Goal: Transaction & Acquisition: Purchase product/service

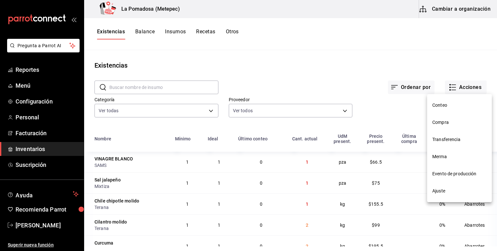
click at [435, 122] on span "Compra" at bounding box center [459, 122] width 54 height 7
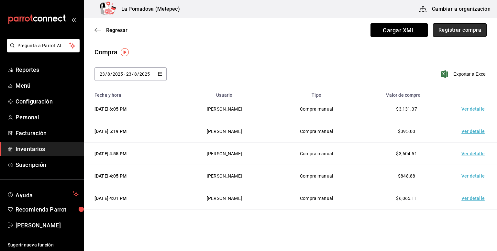
click at [456, 35] on button "Registrar compra" at bounding box center [460, 30] width 54 height 14
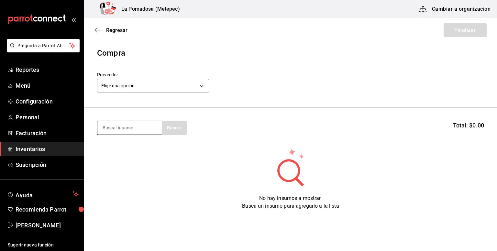
click at [125, 131] on input at bounding box center [129, 128] width 65 height 14
type input "chedd"
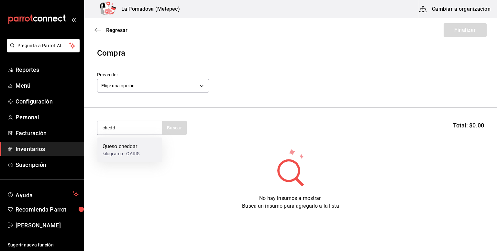
click at [134, 153] on div "kilogramo - GARIS" at bounding box center [121, 153] width 37 height 7
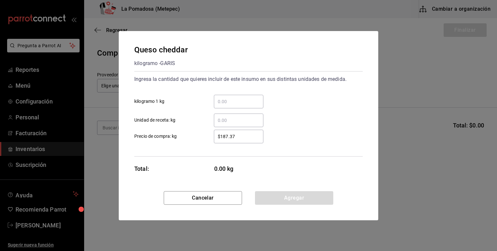
click at [243, 104] on input "​ kilogramo 1 kg" at bounding box center [238, 102] width 49 height 8
type input "0.20"
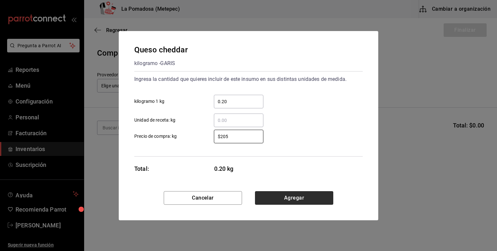
type input "$205"
click at [318, 195] on button "Agregar" at bounding box center [294, 198] width 78 height 14
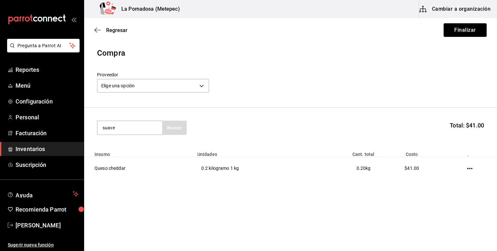
type input "suave"
click at [127, 147] on div "Queso suave lyncot" at bounding box center [125, 147] width 45 height 8
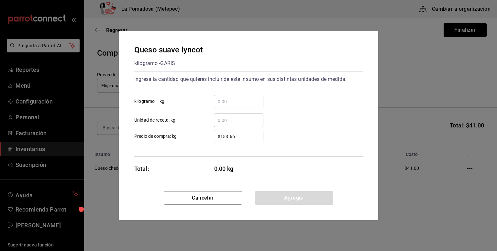
click at [243, 100] on input "​ kilogramo 1 kg" at bounding box center [238, 102] width 49 height 8
type input "4"
click at [301, 193] on button "Agregar" at bounding box center [294, 198] width 78 height 14
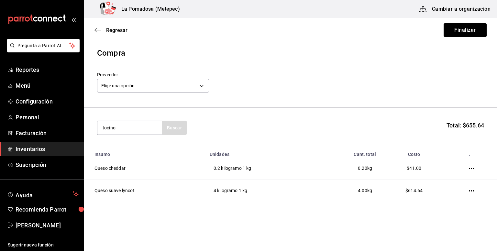
type input "tocino"
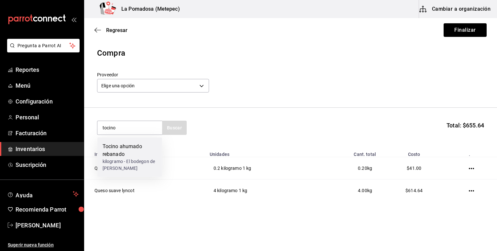
click at [133, 145] on div "Tocino ahumado rebanado" at bounding box center [130, 151] width 54 height 16
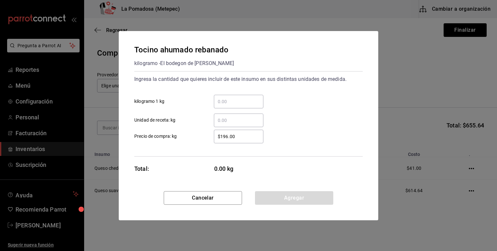
click at [228, 100] on input "​ kilogramo 1 kg" at bounding box center [238, 102] width 49 height 8
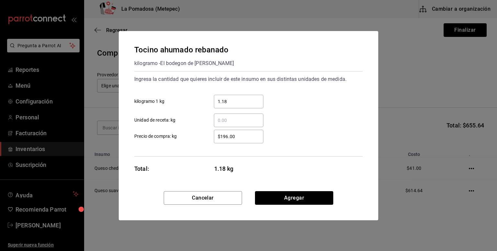
type input "1.18"
type input "$198"
click at [314, 201] on button "Agregar" at bounding box center [294, 198] width 78 height 14
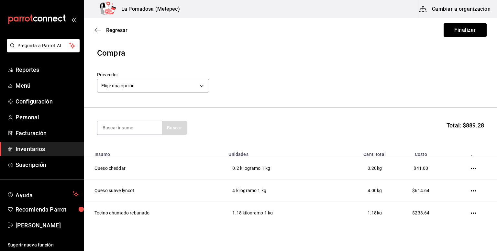
click at [441, 15] on button "Cambiar a organización" at bounding box center [455, 9] width 73 height 18
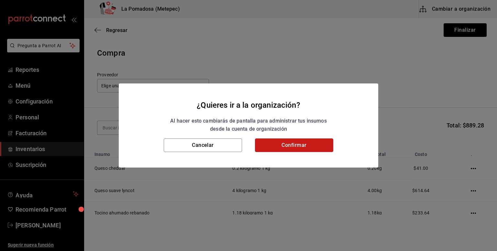
click at [302, 148] on button "Confirmar" at bounding box center [294, 145] width 78 height 14
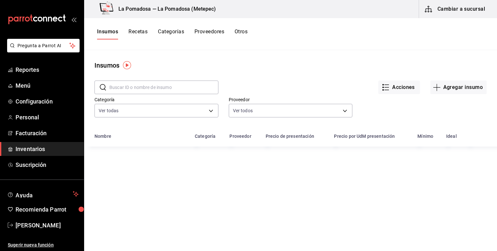
click at [164, 87] on input "text" at bounding box center [163, 87] width 109 height 13
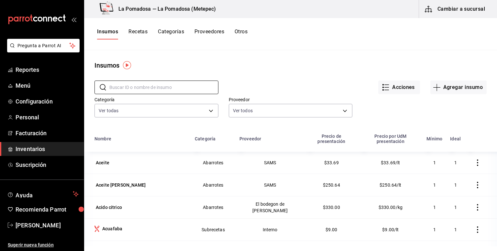
drag, startPoint x: 136, startPoint y: 29, endPoint x: 138, endPoint y: 77, distance: 48.6
click at [136, 29] on button "Recetas" at bounding box center [137, 33] width 19 height 11
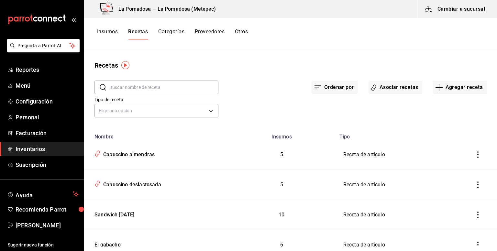
click at [164, 81] on input "text" at bounding box center [163, 87] width 109 height 13
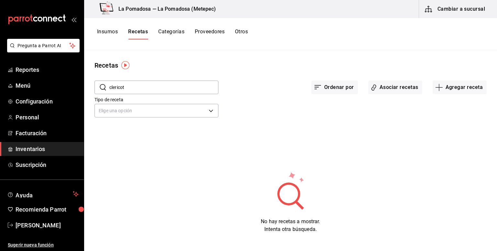
type input "clericot"
click at [235, 78] on div "Ordenar por Asociar recetas Agregar receta" at bounding box center [352, 82] width 268 height 24
click at [401, 86] on button "Asociar recetas" at bounding box center [395, 88] width 54 height 14
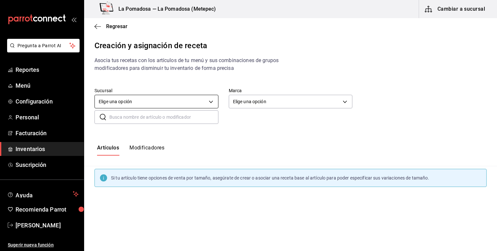
click at [134, 100] on body "Pregunta a Parrot AI Reportes Menú Configuración Personal Facturación Inventari…" at bounding box center [248, 120] width 497 height 240
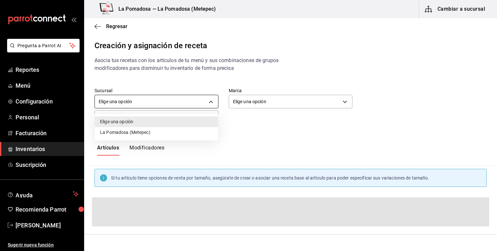
click at [134, 100] on div at bounding box center [248, 125] width 497 height 251
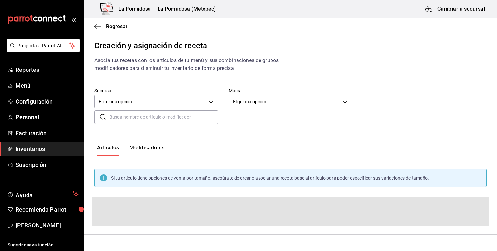
click at [182, 117] on input "text" at bounding box center [163, 117] width 109 height 13
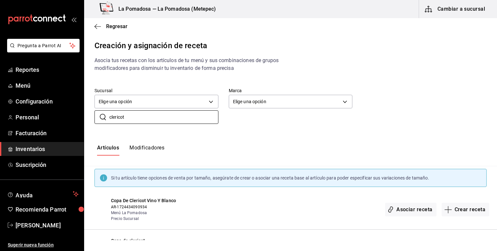
type input "clericot"
click at [242, 141] on div "Artículos Modificadores" at bounding box center [290, 150] width 413 height 32
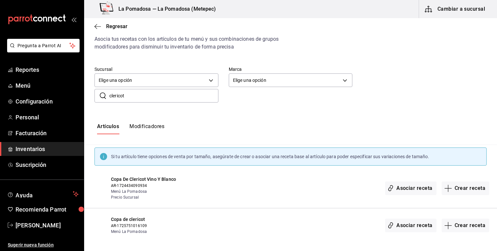
scroll to position [23, 0]
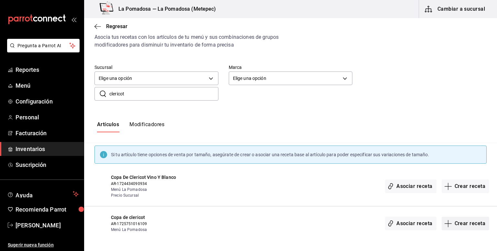
click at [448, 222] on button "Crear receta" at bounding box center [465, 224] width 48 height 14
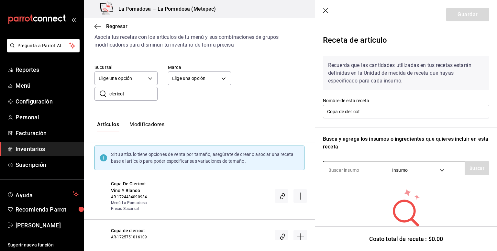
click at [351, 169] on input at bounding box center [355, 170] width 65 height 14
click at [326, 11] on icon "button" at bounding box center [326, 11] width 6 height 6
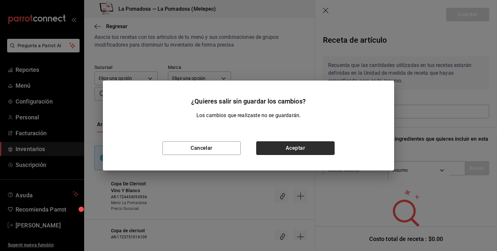
click at [299, 146] on button "Aceptar" at bounding box center [295, 148] width 78 height 14
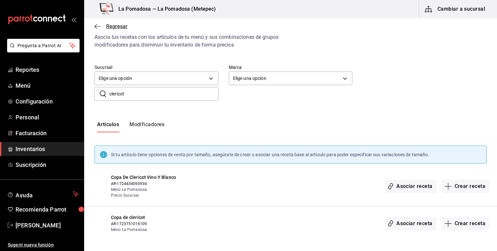
click at [117, 27] on span "Regresar" at bounding box center [116, 26] width 21 height 6
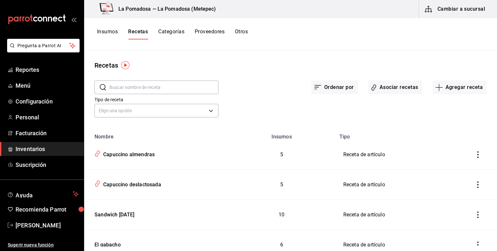
click at [151, 84] on input "text" at bounding box center [163, 87] width 109 height 13
type input "espadin"
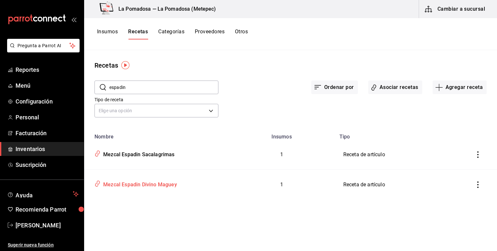
click at [157, 185] on div "Mezcal Espadin Divino Maguey" at bounding box center [139, 184] width 76 height 10
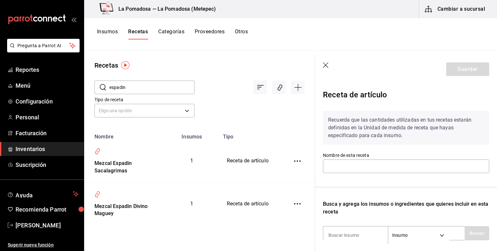
type input "Mezcal Espadin Divino Maguey"
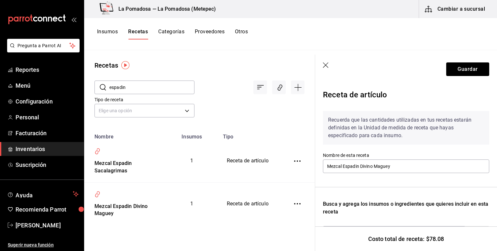
scroll to position [93, 0]
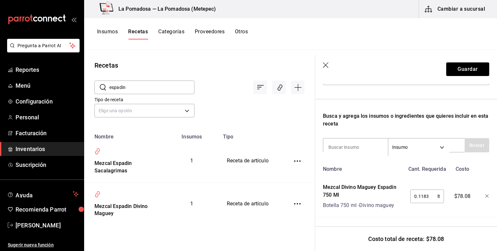
click at [431, 196] on input "0.1183" at bounding box center [423, 196] width 27 height 13
type input "0.120"
click at [466, 71] on button "Guardar" at bounding box center [467, 69] width 43 height 14
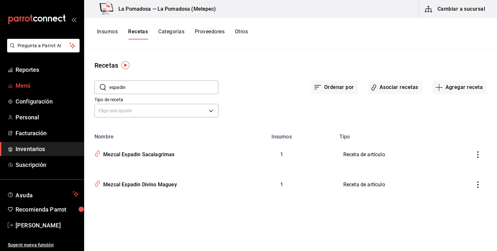
click at [19, 90] on span "Menú" at bounding box center [47, 85] width 63 height 9
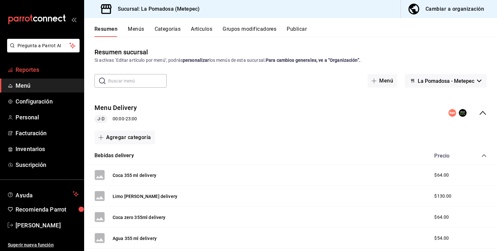
click at [43, 71] on span "Reportes" at bounding box center [47, 69] width 63 height 9
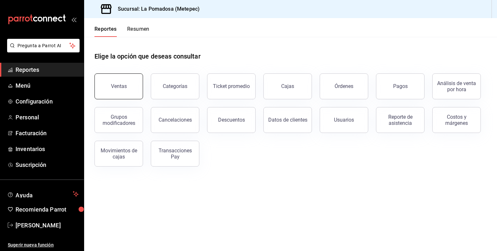
click at [109, 84] on button "Ventas" at bounding box center [118, 86] width 49 height 26
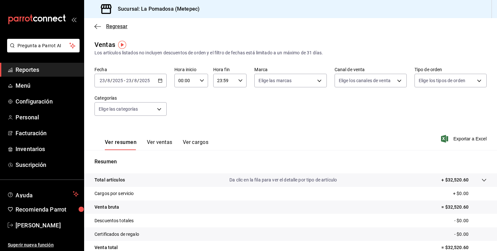
click at [122, 27] on span "Regresar" at bounding box center [116, 26] width 21 height 6
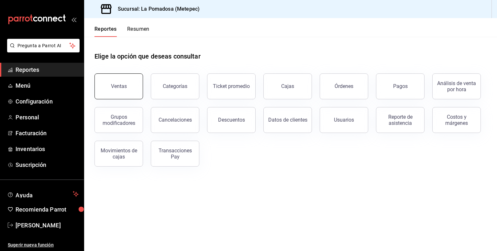
click at [124, 90] on button "Ventas" at bounding box center [118, 86] width 49 height 26
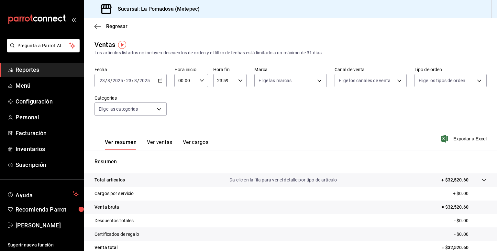
click at [159, 82] on icon "button" at bounding box center [160, 80] width 5 height 5
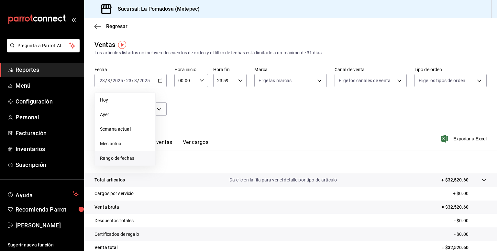
click at [128, 158] on span "Rango de fechas" at bounding box center [125, 158] width 50 height 7
click at [215, 153] on abbr "15" at bounding box center [215, 152] width 4 height 5
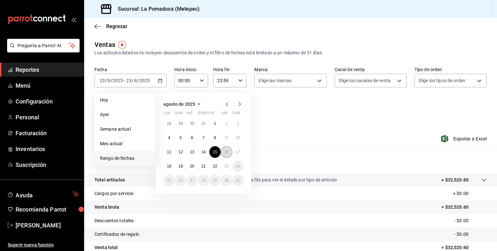
click at [226, 155] on button "16" at bounding box center [226, 152] width 11 height 12
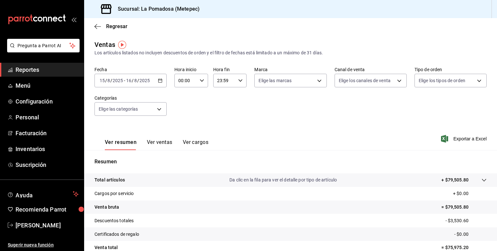
click at [159, 80] on icon "button" at bounding box center [160, 80] width 5 height 5
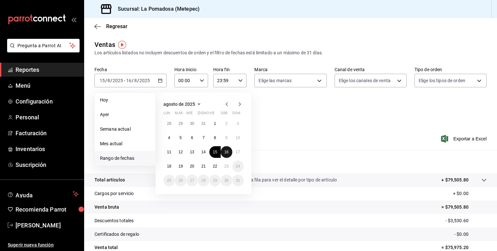
click at [228, 155] on button "16" at bounding box center [226, 152] width 11 height 12
click at [228, 169] on button "23" at bounding box center [226, 166] width 11 height 12
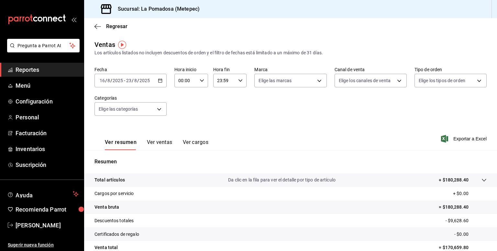
click at [265, 131] on div "Ver resumen Ver ventas Ver cargos Exportar a Excel" at bounding box center [290, 137] width 413 height 27
click at [219, 116] on div "Fecha [DATE] [DATE] - [DATE] [DATE] Hora inicio 00:00 Hora inicio Hora fin 23:5…" at bounding box center [290, 95] width 392 height 57
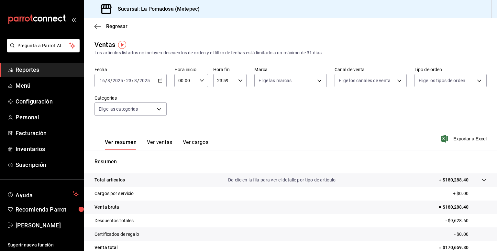
click at [219, 116] on div "Fecha [DATE] [DATE] - [DATE] [DATE] Hora inicio 00:00 Hora inicio Hora fin 23:5…" at bounding box center [290, 95] width 392 height 57
click at [158, 146] on button "Ver ventas" at bounding box center [160, 144] width 26 height 11
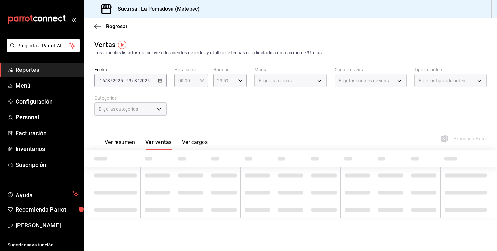
click at [157, 109] on body "Pregunta a Parrot AI Reportes Menú Configuración Personal Facturación Inventari…" at bounding box center [248, 125] width 497 height 251
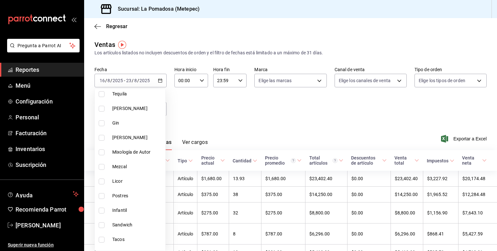
scroll to position [248, 0]
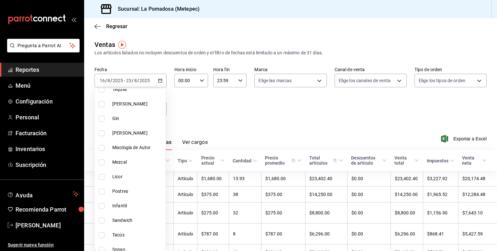
click at [141, 163] on span "Mezcal" at bounding box center [137, 162] width 50 height 7
type input "8eee8ce2-1471-4acc-b642-bbb2d3153ff6"
checkbox input "true"
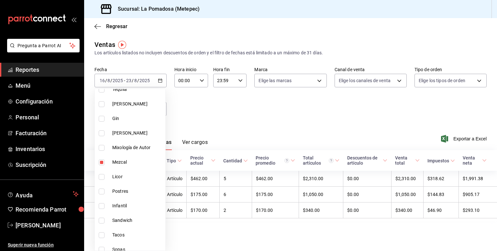
click at [243, 112] on div at bounding box center [248, 125] width 497 height 251
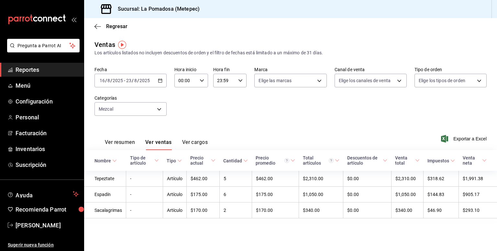
click at [161, 79] on \(Stroke\) "button" at bounding box center [160, 81] width 4 height 4
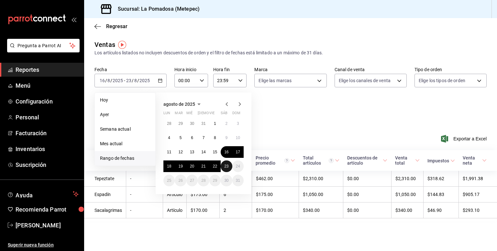
click at [226, 168] on abbr "23" at bounding box center [226, 166] width 4 height 5
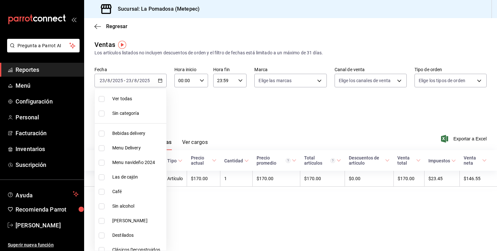
click at [157, 110] on body "Pregunta a Parrot AI Reportes Menú Configuración Personal Facturación Inventari…" at bounding box center [248, 125] width 497 height 251
click at [228, 103] on div at bounding box center [248, 125] width 497 height 251
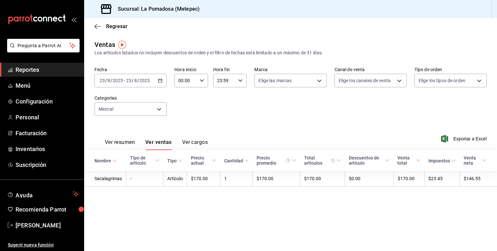
click at [161, 81] on icon "button" at bounding box center [160, 80] width 5 height 5
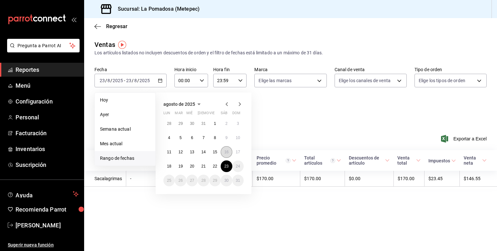
click at [223, 148] on button "16" at bounding box center [226, 152] width 11 height 12
click at [225, 166] on abbr "23" at bounding box center [226, 166] width 4 height 5
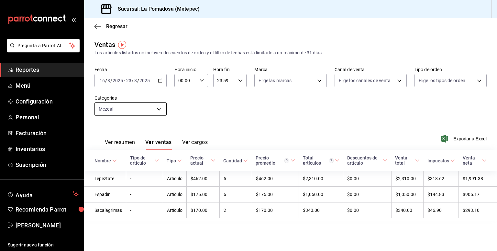
click at [150, 108] on body "Pregunta a Parrot AI Reportes Menú Configuración Personal Facturación Inventari…" at bounding box center [248, 125] width 497 height 251
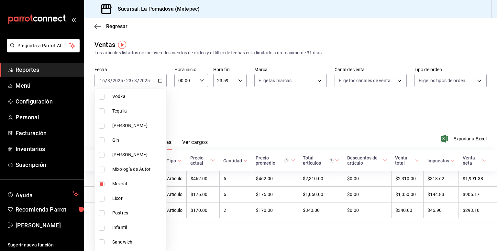
scroll to position [226, 0]
click at [134, 184] on span "Mezcal" at bounding box center [137, 183] width 51 height 7
checkbox input "false"
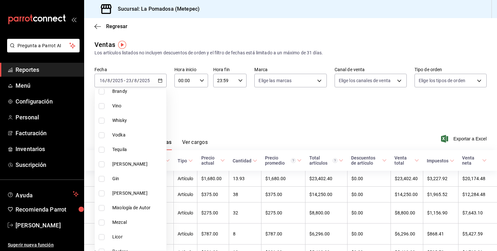
scroll to position [175, 0]
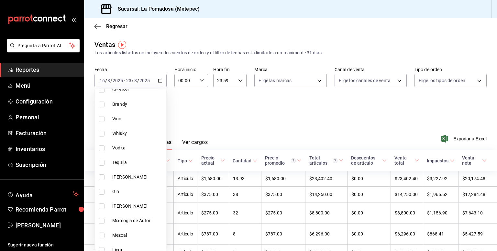
click at [136, 103] on span "Brandy" at bounding box center [137, 104] width 51 height 7
type input "a76d515a-86c1-423a-aae4-4b36b32908c5"
checkbox input "true"
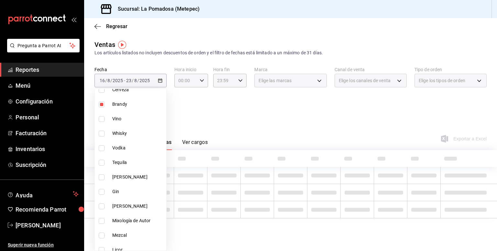
click at [218, 112] on div at bounding box center [248, 125] width 497 height 251
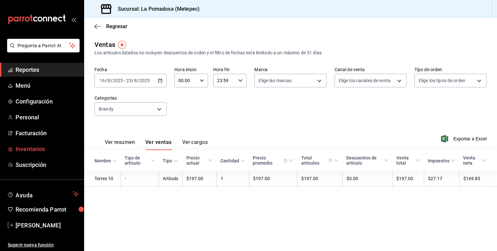
click at [36, 149] on span "Inventarios" at bounding box center [47, 149] width 63 height 9
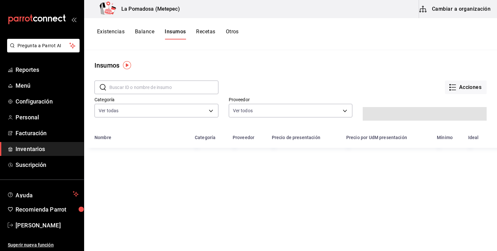
click at [477, 9] on button "Cambiar a organización" at bounding box center [455, 9] width 73 height 18
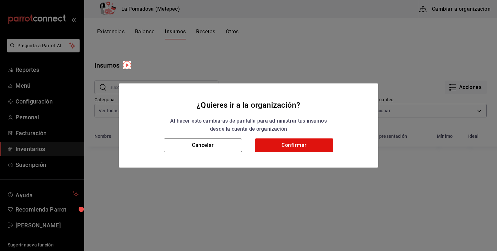
type input "7e0bd882-a0ae-48c4-9733-316126ddfd24,484af523-6ee7-49dd-b790-d2de9d807ee5"
click at [299, 147] on button "Confirmar" at bounding box center [294, 145] width 78 height 14
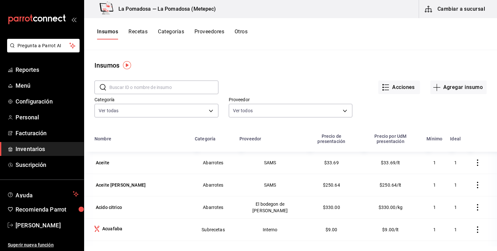
click at [141, 35] on button "Recetas" at bounding box center [137, 33] width 19 height 11
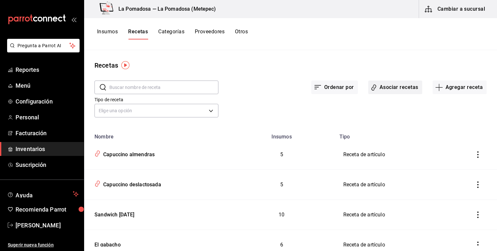
click at [406, 89] on button "Asociar recetas" at bounding box center [395, 88] width 54 height 14
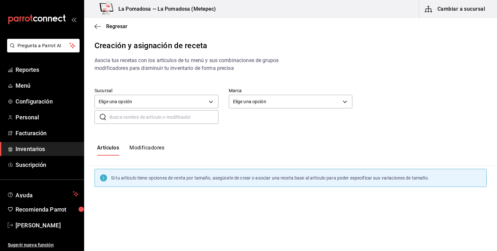
click at [156, 121] on input "text" at bounding box center [163, 117] width 109 height 13
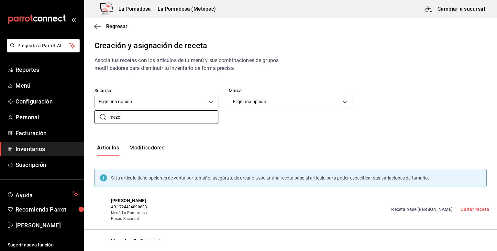
click at [417, 209] on span "[PERSON_NAME]" at bounding box center [434, 209] width 35 height 5
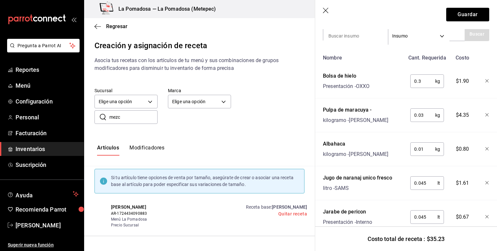
scroll to position [146, 0]
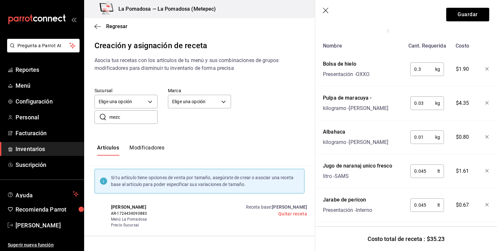
click at [326, 11] on icon "button" at bounding box center [325, 10] width 5 height 5
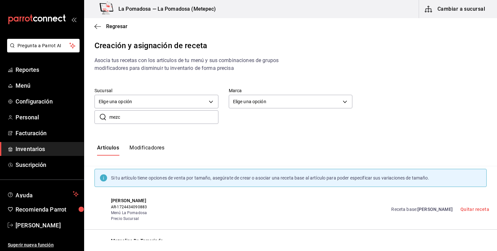
scroll to position [0, 0]
click at [154, 122] on input "mezc" at bounding box center [163, 117] width 109 height 13
type input "m"
type input "cleric"
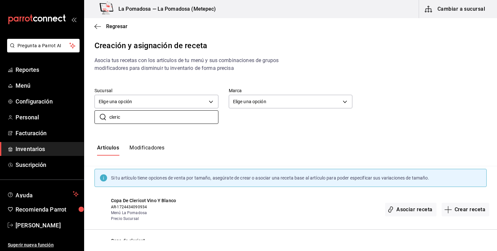
scroll to position [23, 0]
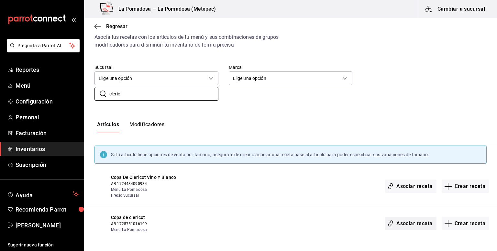
click at [402, 223] on button "Asociar receta" at bounding box center [410, 224] width 51 height 14
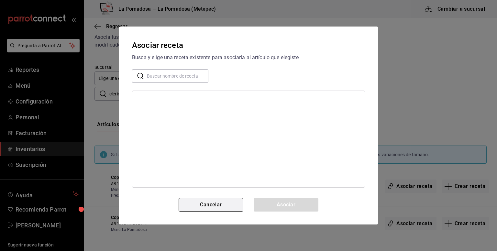
click at [213, 207] on button "Cancelar" at bounding box center [211, 205] width 65 height 14
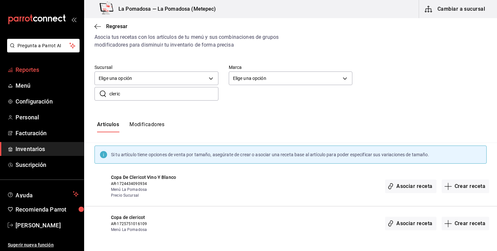
click at [33, 72] on span "Reportes" at bounding box center [47, 69] width 63 height 9
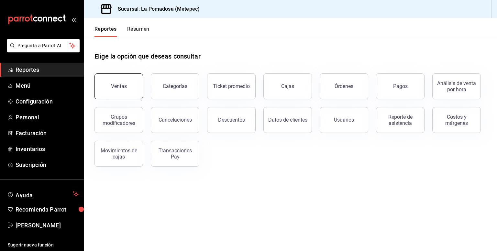
click at [135, 85] on button "Ventas" at bounding box center [118, 86] width 49 height 26
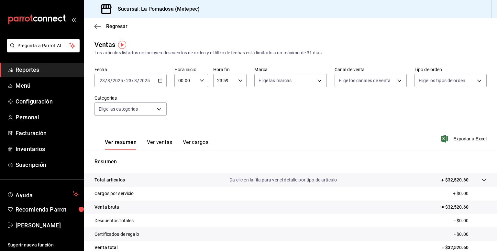
click at [163, 87] on div "[DATE] [DATE] - [DATE] [DATE]" at bounding box center [130, 81] width 72 height 14
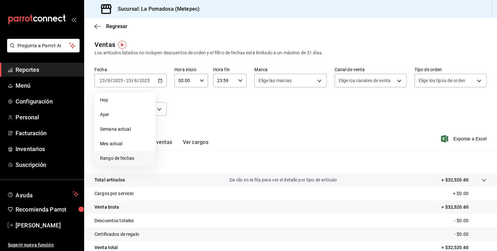
click at [135, 156] on span "Rango de fechas" at bounding box center [125, 158] width 50 height 7
click at [217, 152] on button "15" at bounding box center [214, 152] width 11 height 12
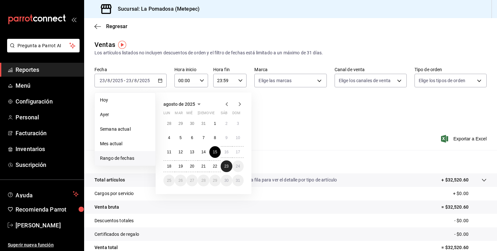
click at [228, 167] on abbr "23" at bounding box center [226, 166] width 4 height 5
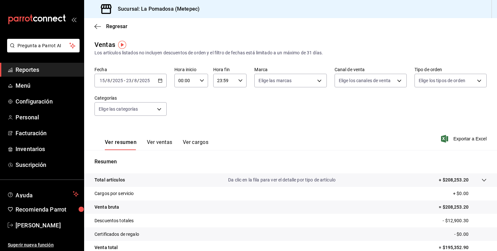
click at [158, 142] on button "Ver ventas" at bounding box center [160, 144] width 26 height 11
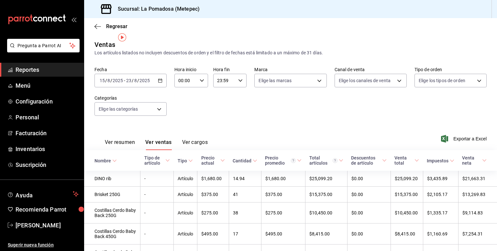
scroll to position [8, 0]
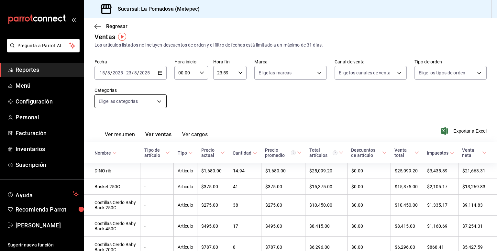
click at [142, 104] on body "Pregunta a Parrot AI Reportes Menú Configuración Personal Facturación Inventari…" at bounding box center [248, 125] width 497 height 251
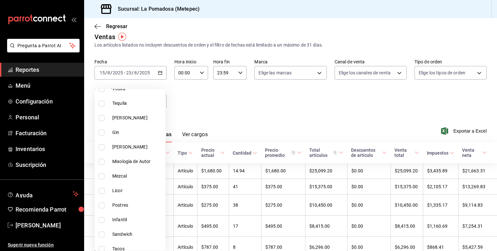
scroll to position [230, 0]
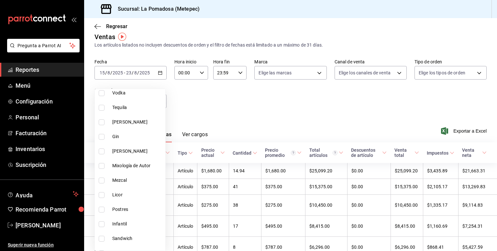
click at [132, 178] on span "Mezcal" at bounding box center [137, 180] width 50 height 7
type input "8eee8ce2-1471-4acc-b642-bbb2d3153ff6"
checkbox input "true"
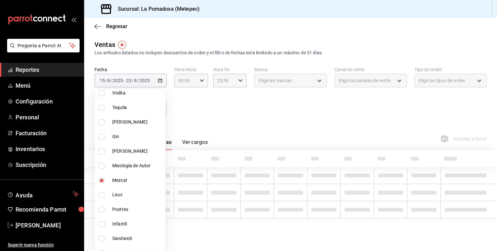
click at [264, 115] on div at bounding box center [248, 125] width 497 height 251
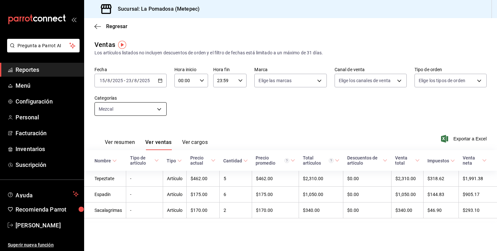
click at [161, 109] on body "Pregunta a Parrot AI Reportes Menú Configuración Personal Facturación Inventari…" at bounding box center [248, 125] width 497 height 251
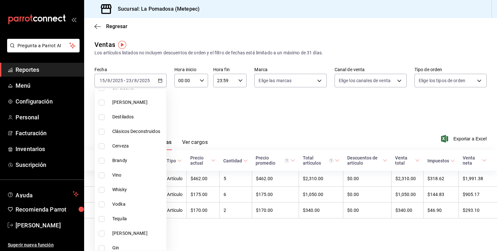
scroll to position [192, 0]
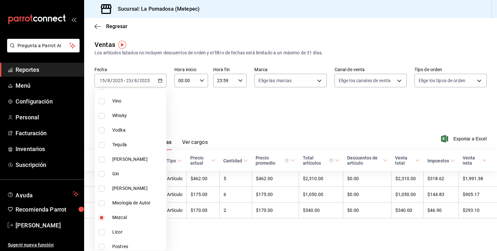
click at [141, 118] on span "Whisky" at bounding box center [137, 115] width 51 height 7
type input "8eee8ce2-1471-4acc-b642-bbb2d3153ff6,33cc39a1-84bd-459a-9eec-393565470ba2"
checkbox input "true"
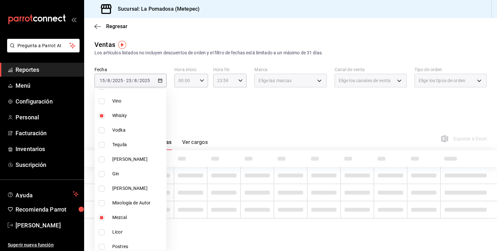
click at [132, 219] on span "Mezcal" at bounding box center [137, 217] width 51 height 7
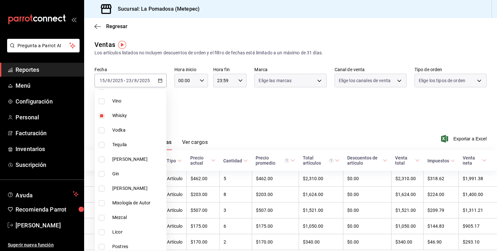
type input "33cc39a1-84bd-459a-9eec-393565470ba2"
checkbox input "false"
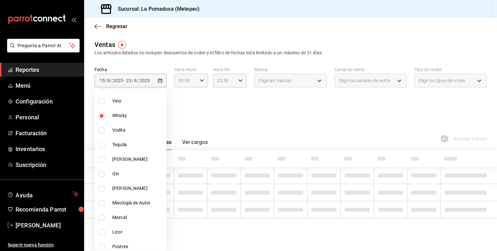
click at [251, 117] on div at bounding box center [248, 125] width 497 height 251
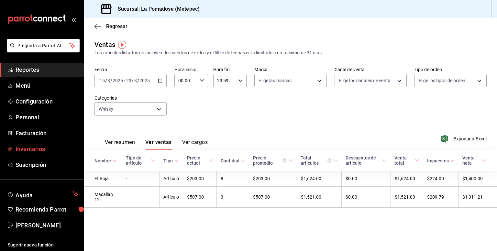
click at [29, 147] on span "Inventarios" at bounding box center [47, 149] width 63 height 9
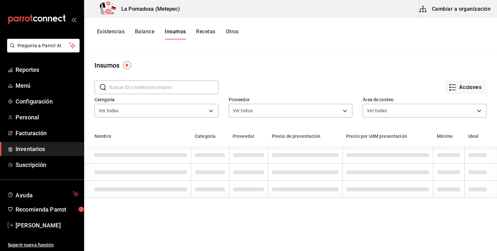
click at [479, 9] on button "Cambiar a organización" at bounding box center [455, 9] width 73 height 18
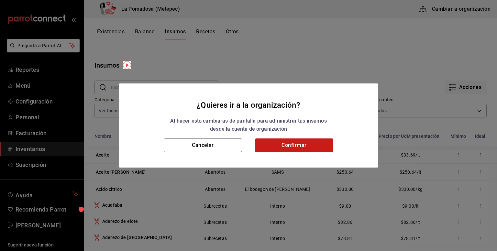
click at [292, 150] on button "Confirmar" at bounding box center [294, 145] width 78 height 14
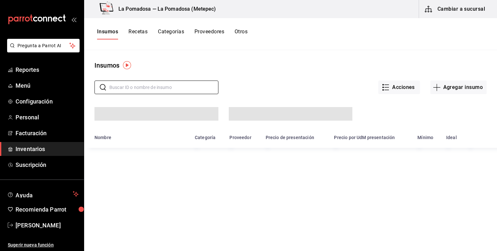
click at [145, 83] on input "text" at bounding box center [163, 87] width 109 height 13
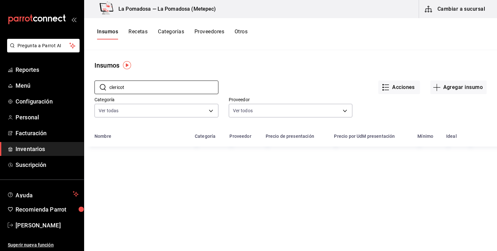
type input "clericot"
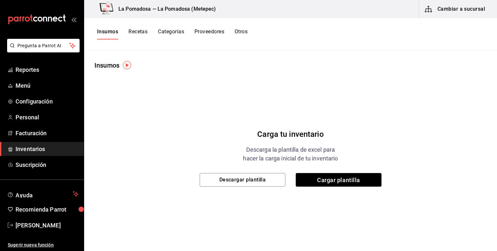
click at [254, 46] on div "Insumos Recetas Categorías Proveedores Otros" at bounding box center [290, 34] width 413 height 32
click at [134, 32] on button "Recetas" at bounding box center [137, 33] width 19 height 11
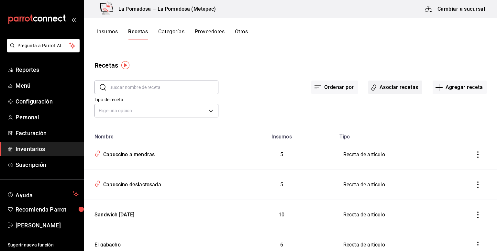
click at [397, 87] on button "Asociar recetas" at bounding box center [395, 88] width 54 height 14
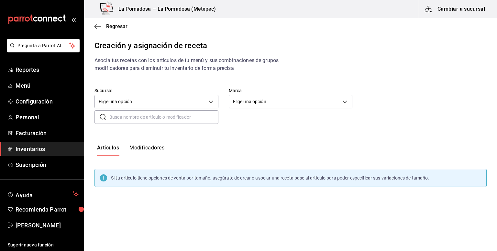
click at [191, 119] on input "text" at bounding box center [163, 117] width 109 height 13
type input "clericot"
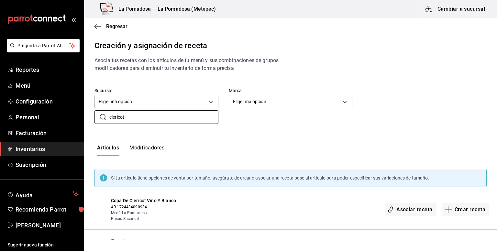
scroll to position [23, 0]
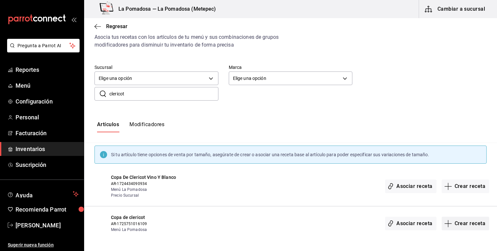
click at [458, 220] on button "Crear receta" at bounding box center [465, 224] width 48 height 14
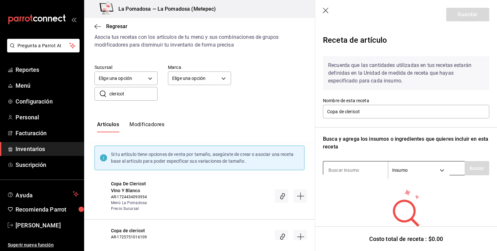
click at [360, 169] on input at bounding box center [355, 170] width 65 height 14
type input "hielo"
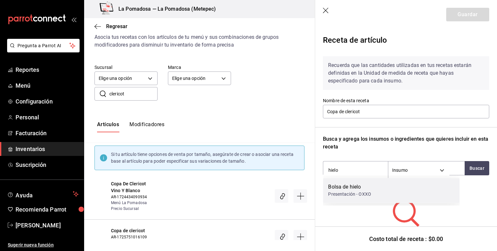
click at [360, 187] on div "Bolsa de hielo" at bounding box center [349, 187] width 43 height 8
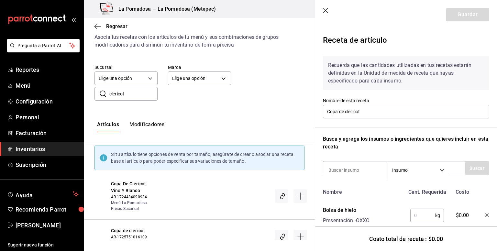
click at [418, 219] on input "text" at bounding box center [422, 215] width 25 height 13
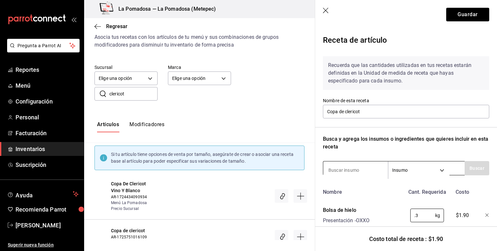
type input "0.3"
click at [374, 172] on input at bounding box center [355, 170] width 65 height 14
type input "m"
type input "sidral"
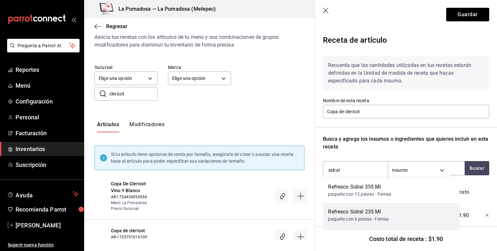
click at [374, 213] on div "Refresco Sidral 235 Ml" at bounding box center [358, 212] width 60 height 8
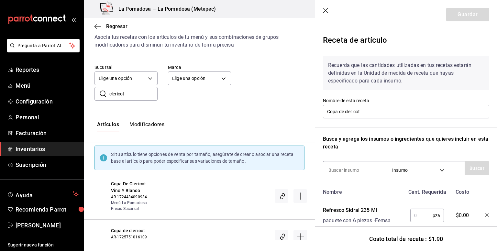
click at [415, 217] on input "text" at bounding box center [421, 215] width 22 height 13
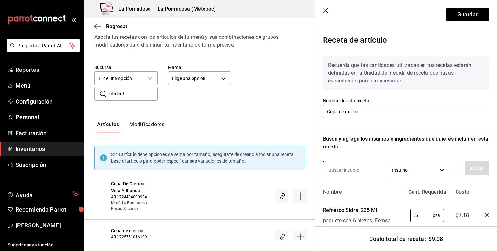
type input "0.5"
click at [365, 172] on input at bounding box center [355, 170] width 65 height 14
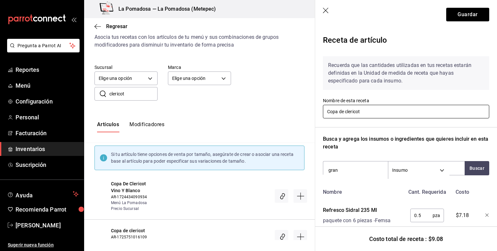
type input "grana"
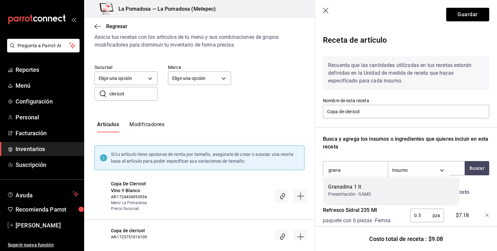
click at [383, 183] on div "Granadina 1 lt Presentación - SAMS" at bounding box center [391, 190] width 136 height 25
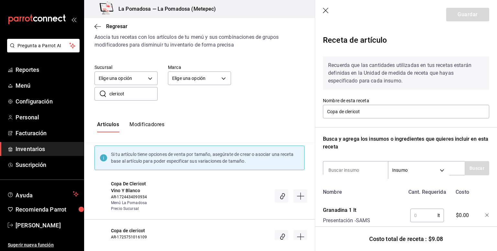
click at [417, 215] on input "text" at bounding box center [423, 215] width 27 height 13
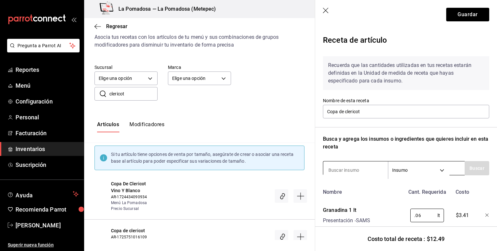
type input "0.06"
click at [358, 169] on input at bounding box center [355, 170] width 65 height 14
type input "x"
type input "tinto"
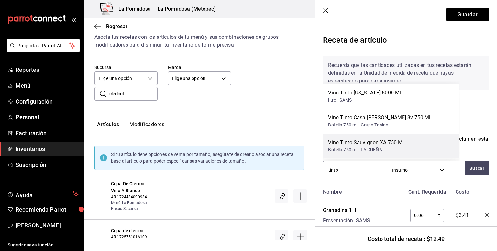
click at [386, 150] on div "Botella 750 ml - LA DUEÑA" at bounding box center [366, 150] width 76 height 7
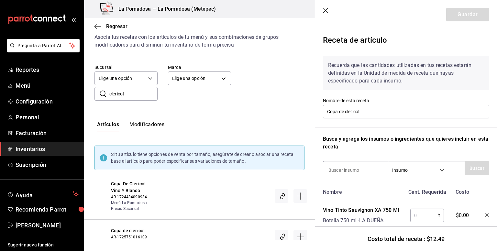
click at [422, 217] on input "text" at bounding box center [423, 215] width 27 height 13
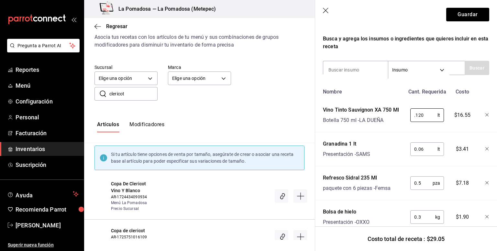
scroll to position [101, 0]
type input "0.120"
click at [370, 71] on input at bounding box center [355, 70] width 65 height 14
type input "fresa"
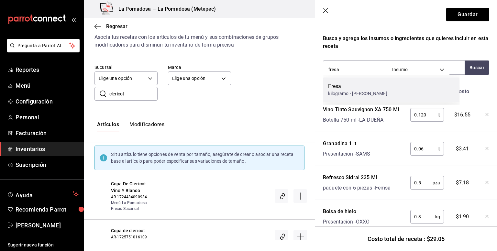
click at [354, 91] on div "kilogramo - [PERSON_NAME]" at bounding box center [357, 93] width 59 height 7
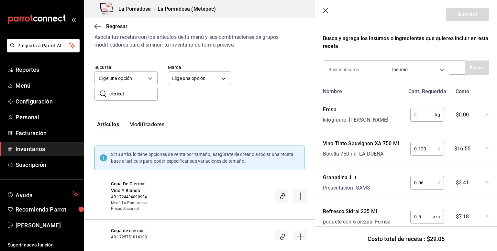
click at [418, 118] on input "text" at bounding box center [422, 114] width 25 height 13
type input "0.03"
click at [455, 16] on button "Guardar" at bounding box center [467, 15] width 43 height 14
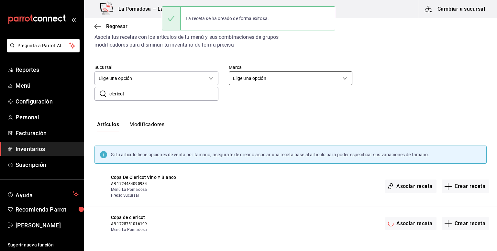
scroll to position [0, 0]
click at [35, 82] on span "Menú" at bounding box center [47, 85] width 63 height 9
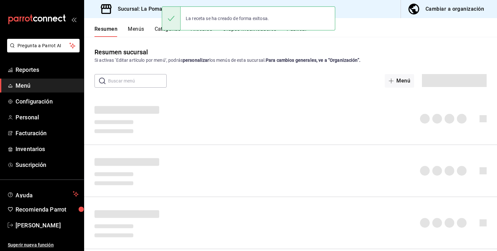
click at [132, 82] on input "text" at bounding box center [137, 80] width 59 height 13
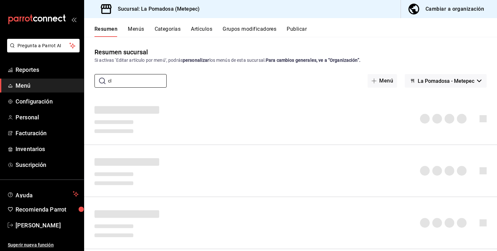
type input "c"
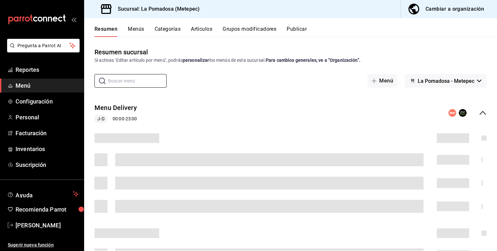
click at [204, 33] on button "Artículos" at bounding box center [201, 31] width 21 height 11
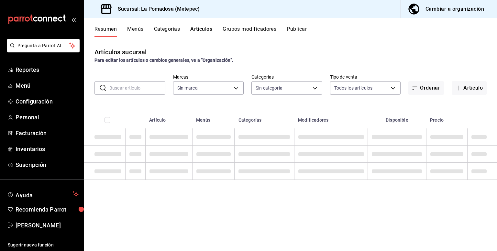
click at [141, 81] on div "​ ​" at bounding box center [129, 88] width 71 height 14
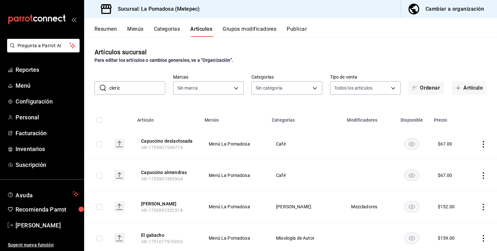
type input "clerico"
type input "d943e39c-3c76-416d-a752-8531798177b1,cac6379f-b581-4c4b-83ec-bcfc03b9aa83,15034…"
type input "clerico"
type input "26770a04-f713-4e61-b01c-a965f3f43d2a"
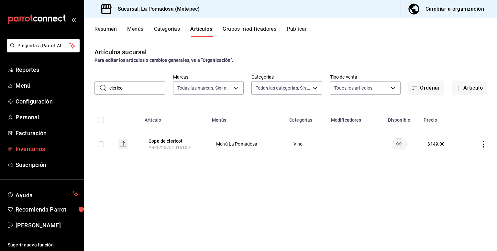
click at [40, 146] on span "Inventarios" at bounding box center [47, 149] width 63 height 9
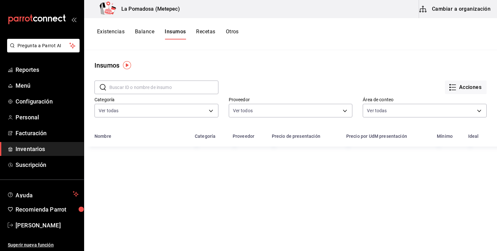
click at [453, 9] on button "Cambiar a organización" at bounding box center [455, 9] width 73 height 18
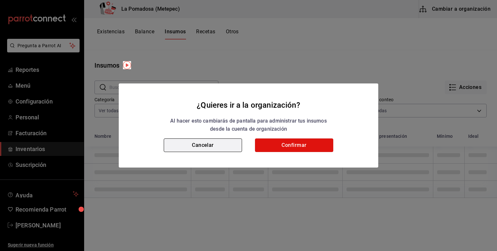
click at [290, 145] on button "Confirmar" at bounding box center [294, 145] width 78 height 14
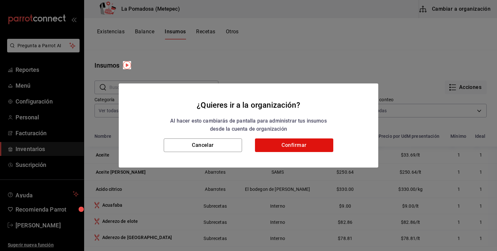
click at [276, 136] on h2 "¿Quieres ir a la organización? Al hacer esto cambiarás de pantalla para adminis…" at bounding box center [248, 110] width 259 height 55
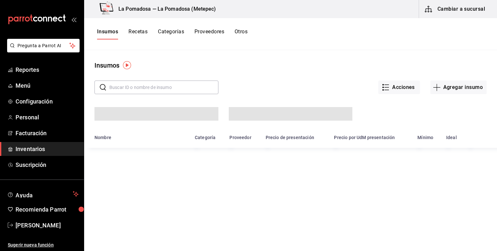
click at [168, 90] on input "text" at bounding box center [163, 87] width 109 height 13
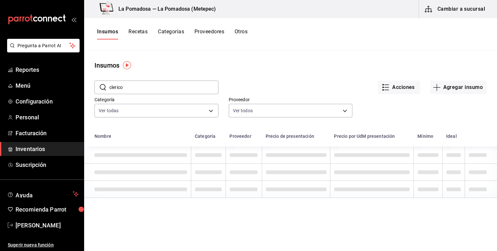
type input "clerico"
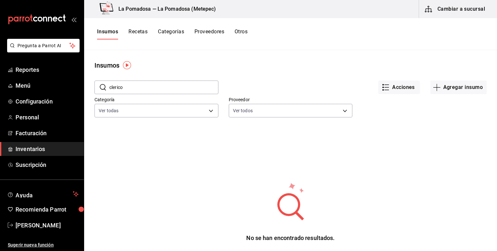
click at [137, 33] on button "Recetas" at bounding box center [137, 33] width 19 height 11
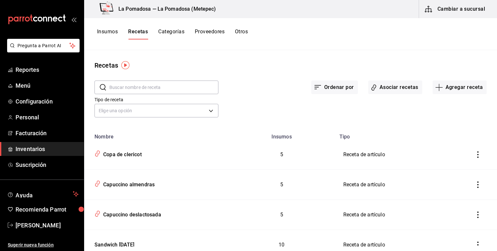
click at [147, 85] on input "text" at bounding box center [163, 87] width 109 height 13
type input "clerico"
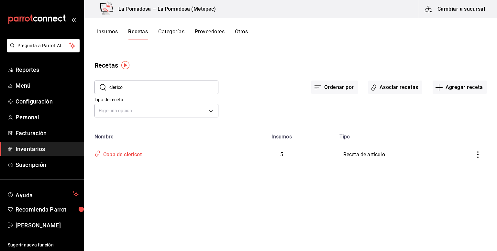
click at [126, 155] on div "Copa de clericot" at bounding box center [121, 153] width 41 height 10
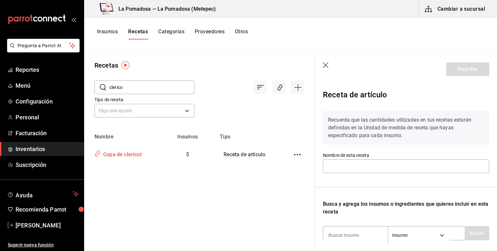
type input "Copa de clericot"
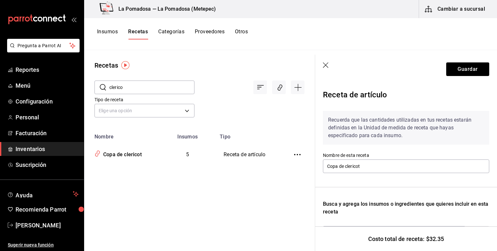
click at [325, 62] on icon "button" at bounding box center [326, 65] width 6 height 6
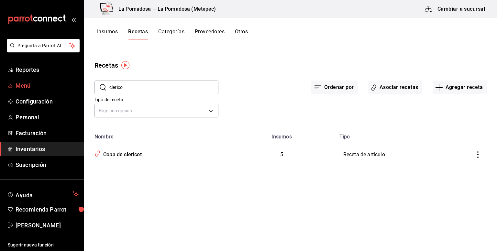
click at [46, 85] on span "Menú" at bounding box center [47, 85] width 63 height 9
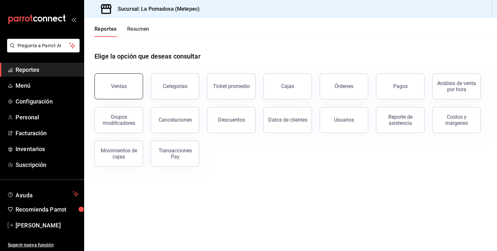
click at [122, 88] on div "Ventas" at bounding box center [119, 86] width 16 height 6
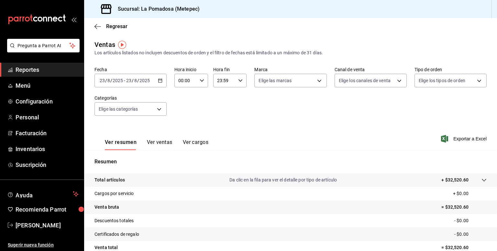
click at [159, 81] on icon "button" at bounding box center [160, 80] width 5 height 5
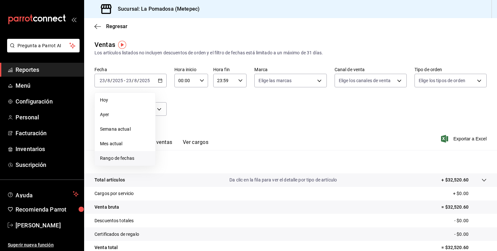
click at [130, 158] on span "Rango de fechas" at bounding box center [125, 158] width 50 height 7
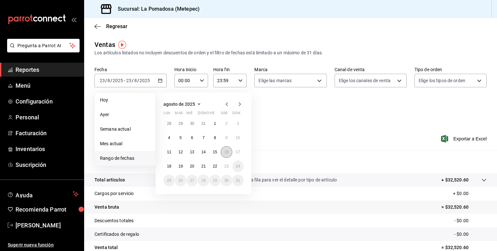
click at [228, 152] on abbr "16" at bounding box center [226, 152] width 4 height 5
click at [229, 163] on button "23" at bounding box center [226, 166] width 11 height 12
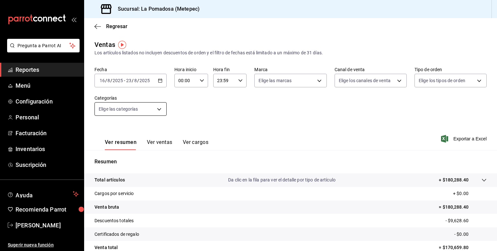
click at [157, 107] on body "Pregunta a Parrot AI Reportes Menú Configuración Personal Facturación Inventari…" at bounding box center [248, 125] width 497 height 251
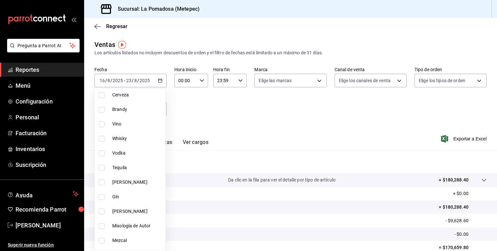
scroll to position [170, 0]
click at [128, 161] on li "Tequila" at bounding box center [130, 166] width 71 height 15
type input "225c9204-15f4-4255-905d-0e79ebf81697"
checkbox input "true"
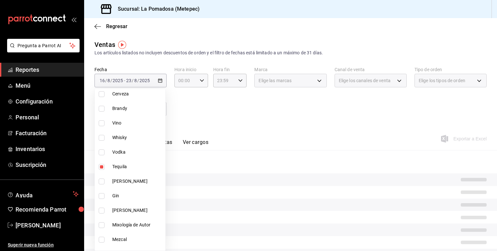
click at [222, 125] on div at bounding box center [248, 125] width 497 height 251
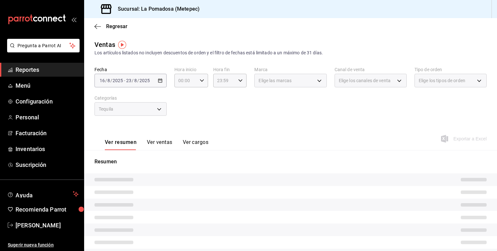
click at [166, 143] on button "Ver ventas" at bounding box center [160, 144] width 26 height 11
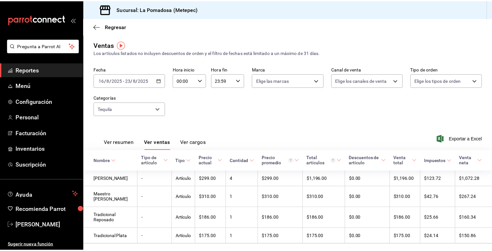
scroll to position [29, 0]
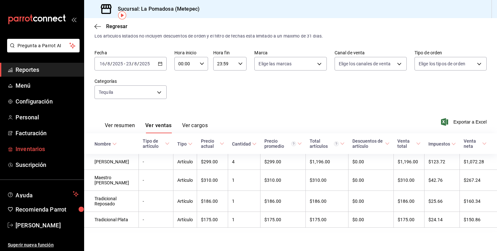
click at [32, 147] on span "Inventarios" at bounding box center [47, 149] width 63 height 9
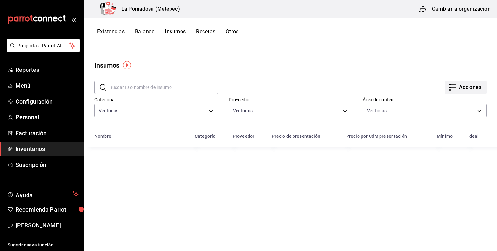
click at [471, 84] on button "Acciones" at bounding box center [466, 88] width 42 height 14
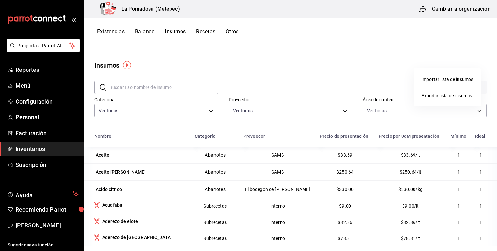
click at [343, 39] on div at bounding box center [248, 125] width 497 height 251
click at [124, 29] on button "Existencias" at bounding box center [110, 33] width 27 height 11
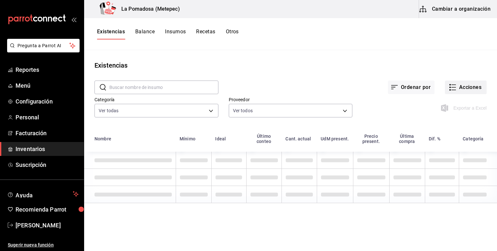
click at [459, 90] on button "Acciones" at bounding box center [466, 88] width 42 height 14
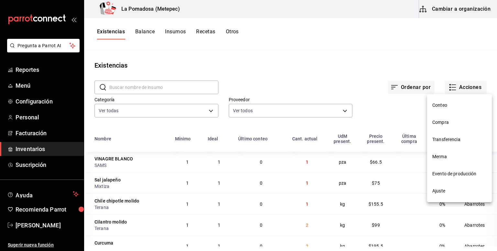
click at [456, 124] on span "Compra" at bounding box center [459, 122] width 54 height 7
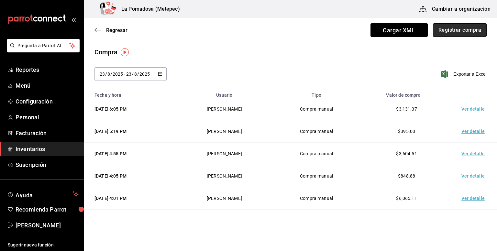
click at [433, 31] on button "Registrar compra" at bounding box center [460, 30] width 54 height 14
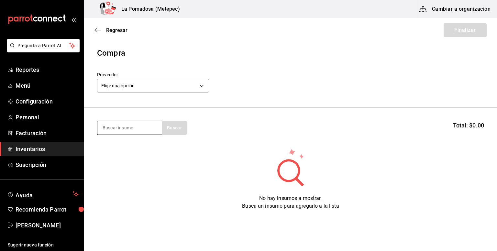
click at [125, 126] on input at bounding box center [129, 128] width 65 height 14
type input "[PERSON_NAME]"
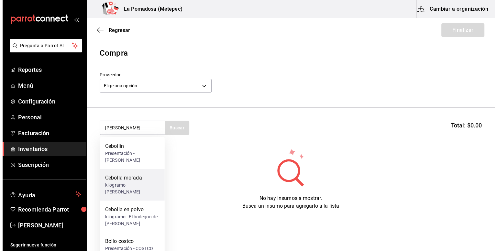
scroll to position [16, 0]
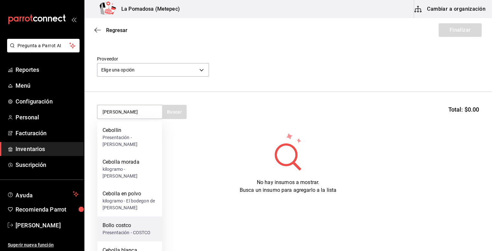
click at [133, 225] on div "Bollo costco" at bounding box center [127, 226] width 48 height 8
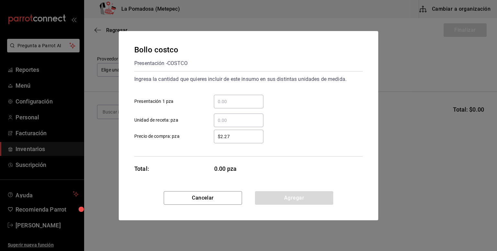
click at [245, 106] on div "​" at bounding box center [238, 102] width 49 height 14
click at [245, 105] on input "​ Presentación 1 pza" at bounding box center [238, 102] width 49 height 8
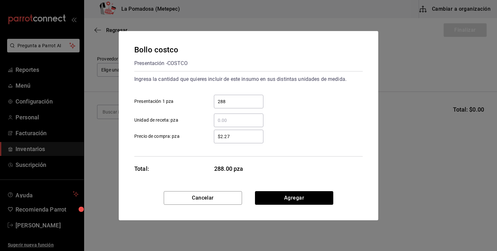
type input "288"
type input "$2.27"
click at [285, 196] on button "Agregar" at bounding box center [294, 198] width 78 height 14
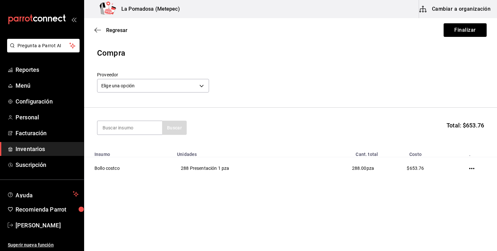
scroll to position [0, 0]
type input "lechug"
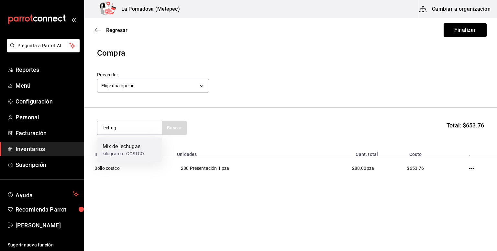
click at [143, 154] on div "kilogramo - COSTCO" at bounding box center [123, 153] width 41 height 7
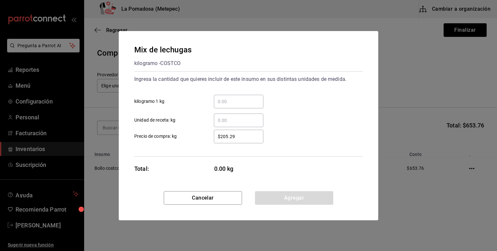
click at [239, 100] on input "​ kilogramo 1 kg" at bounding box center [238, 102] width 49 height 8
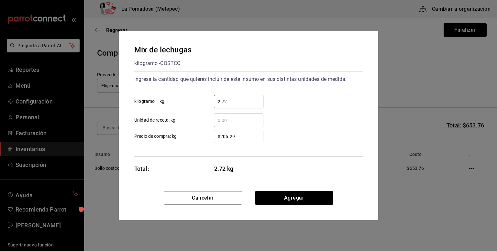
type input "2.72"
click at [236, 136] on input "$205.29" at bounding box center [238, 137] width 49 height 8
click at [276, 199] on button "Agregar" at bounding box center [294, 198] width 78 height 14
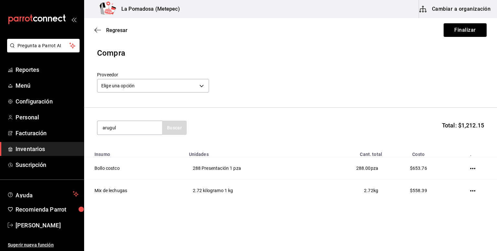
type input "arugul"
click at [130, 144] on div "Arugula baby" at bounding box center [123, 147] width 41 height 8
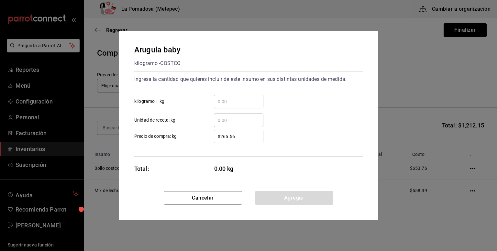
click at [243, 100] on input "​ kilogramo 1 kg" at bounding box center [238, 102] width 49 height 8
type input "0.25"
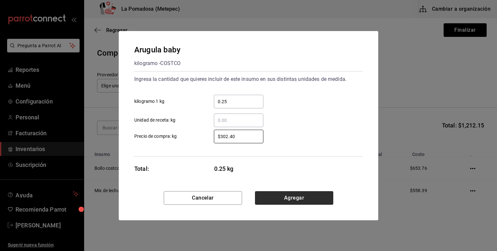
type input "$302.40"
click at [295, 194] on button "Agregar" at bounding box center [294, 198] width 78 height 14
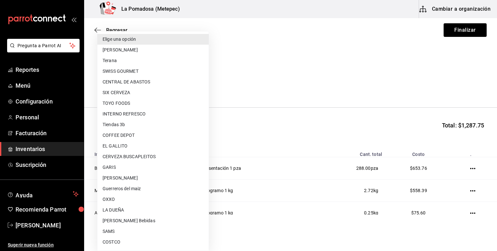
click at [203, 92] on body "Pregunta a Parrot AI Reportes Menú Configuración Personal Facturación Inventari…" at bounding box center [248, 107] width 497 height 214
type input "b1d370a3-562e-4a8b-9086-c31b12c54b4c"
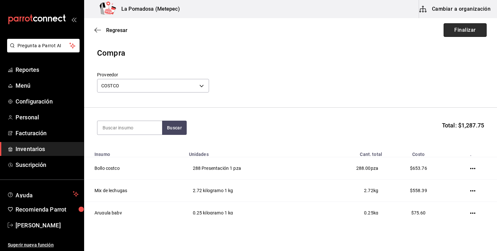
click at [452, 29] on button "Finalizar" at bounding box center [464, 30] width 43 height 14
